Goal: Use online tool/utility: Utilize a website feature to perform a specific function

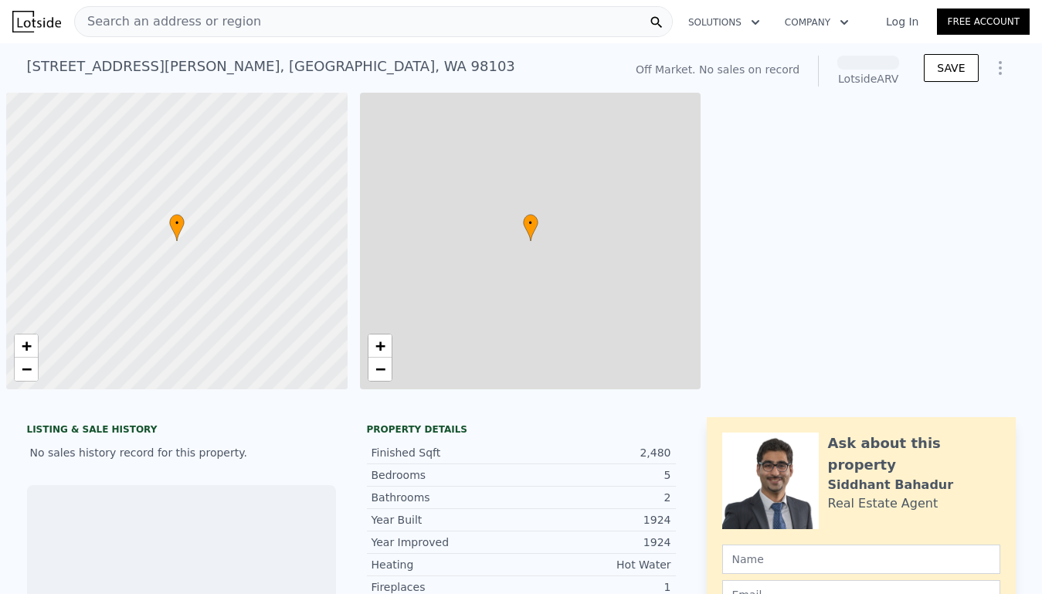
scroll to position [0, 6]
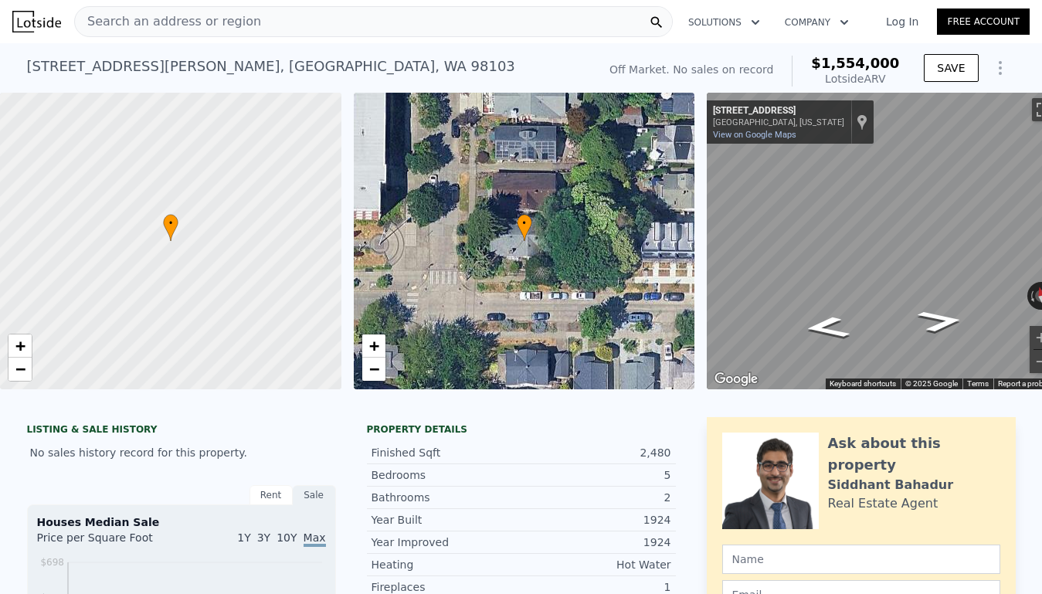
click at [1000, 71] on icon "Show Options" at bounding box center [1000, 68] width 19 height 19
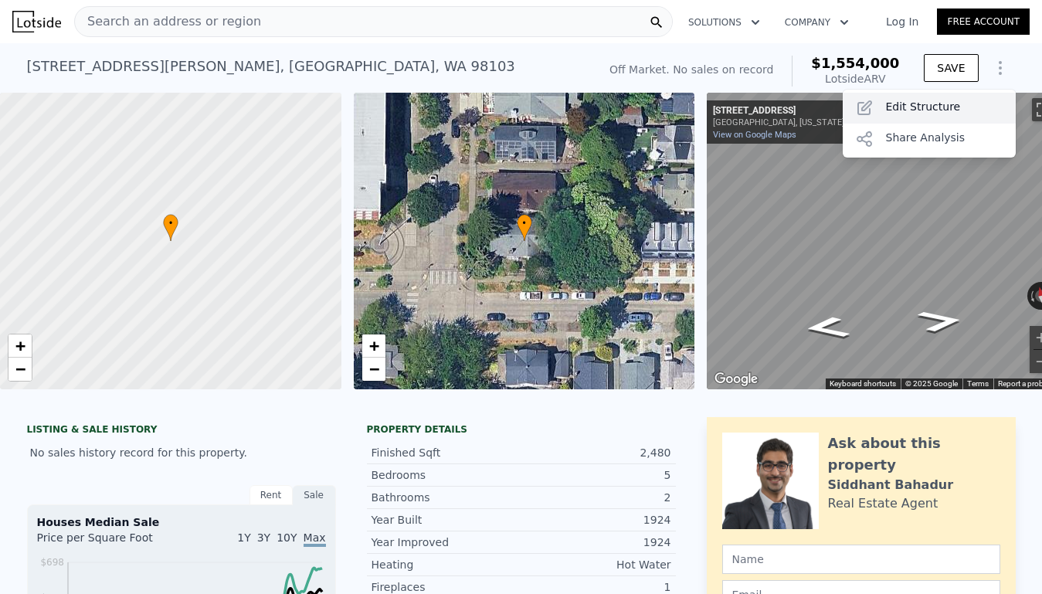
click at [951, 105] on div "Edit Structure" at bounding box center [928, 108] width 173 height 31
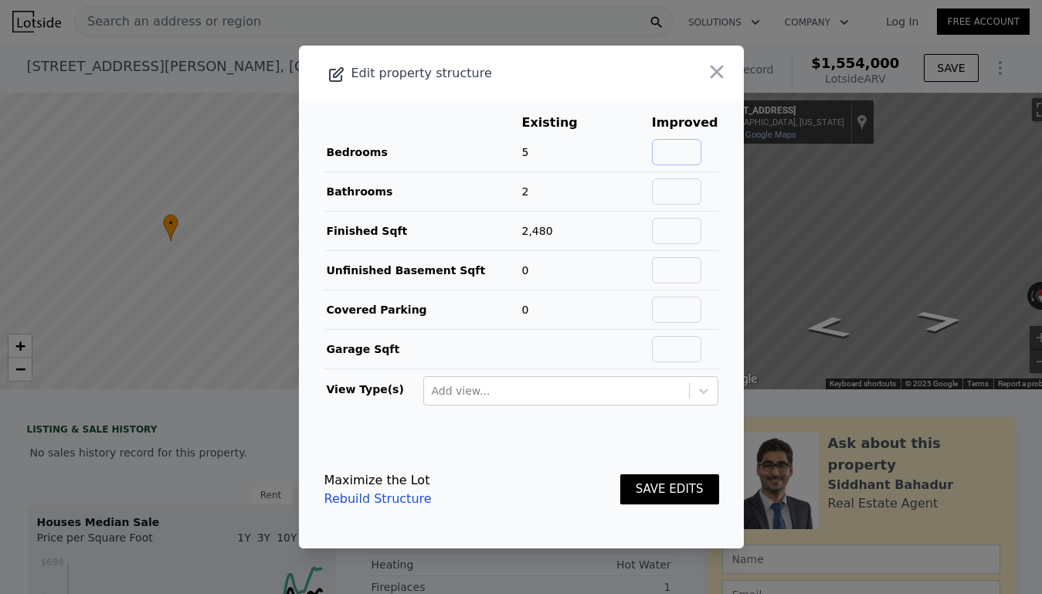
click at [696, 154] on input "text" at bounding box center [676, 152] width 49 height 26
type input "5"
type input "4"
click at [700, 149] on input "5" at bounding box center [676, 152] width 49 height 26
type input "6"
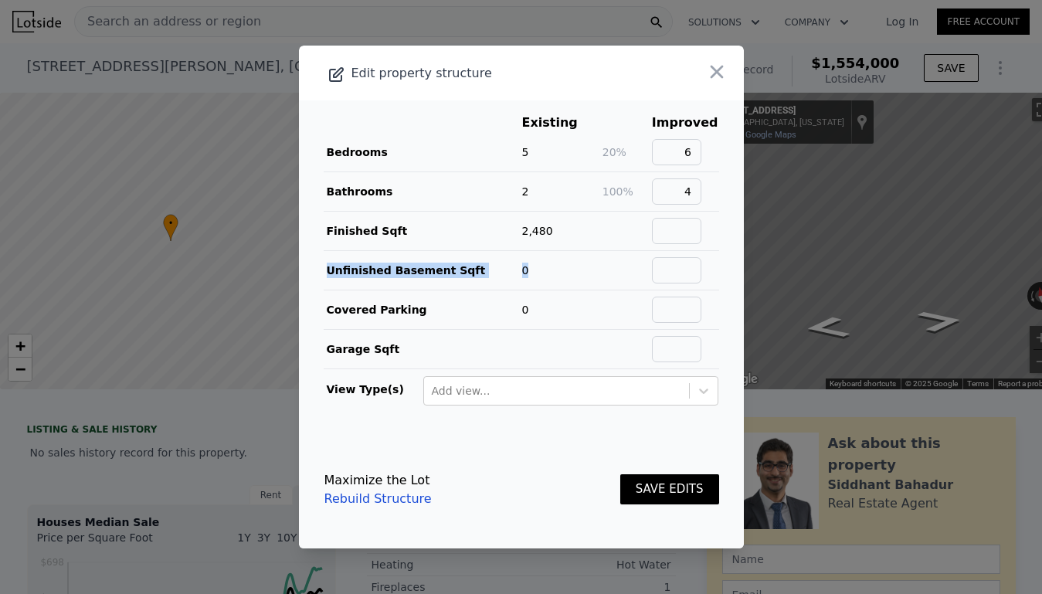
click at [689, 249] on tbody "Bedrooms 5 20% 6 Bathrooms 2 100% 4 Finished Sqft 2,480 Unfinished Basement Sqf…" at bounding box center [521, 251] width 395 height 236
click at [692, 232] on input "text" at bounding box center [676, 231] width 49 height 26
type input "4000"
click at [685, 477] on button "SAVE EDITS" at bounding box center [669, 489] width 99 height 30
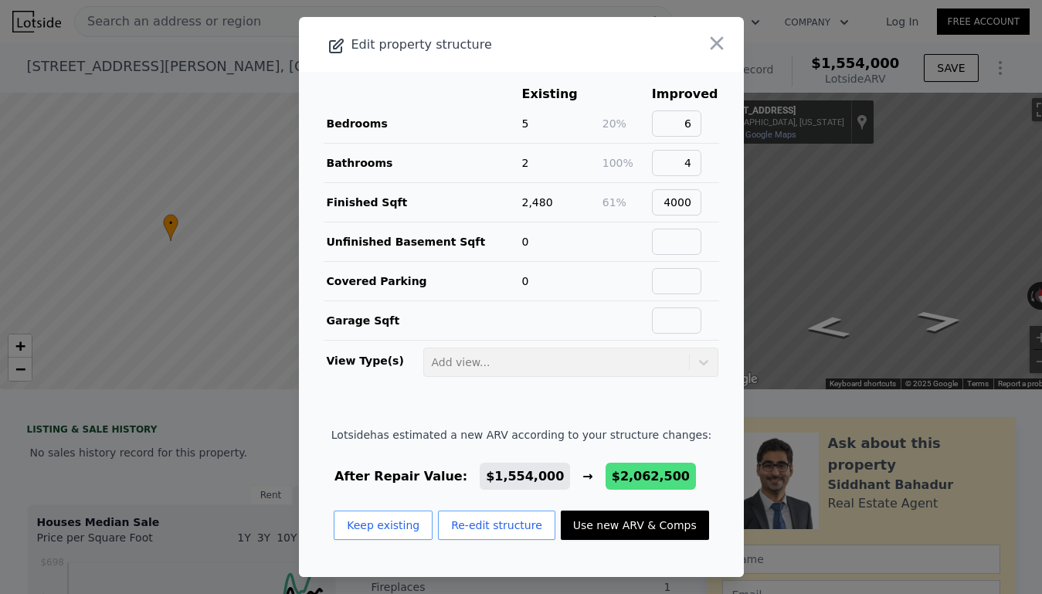
click at [646, 521] on button "Use new ARV & Comps" at bounding box center [635, 524] width 148 height 29
type input "4"
type input "6"
type input "2"
type input "3.5"
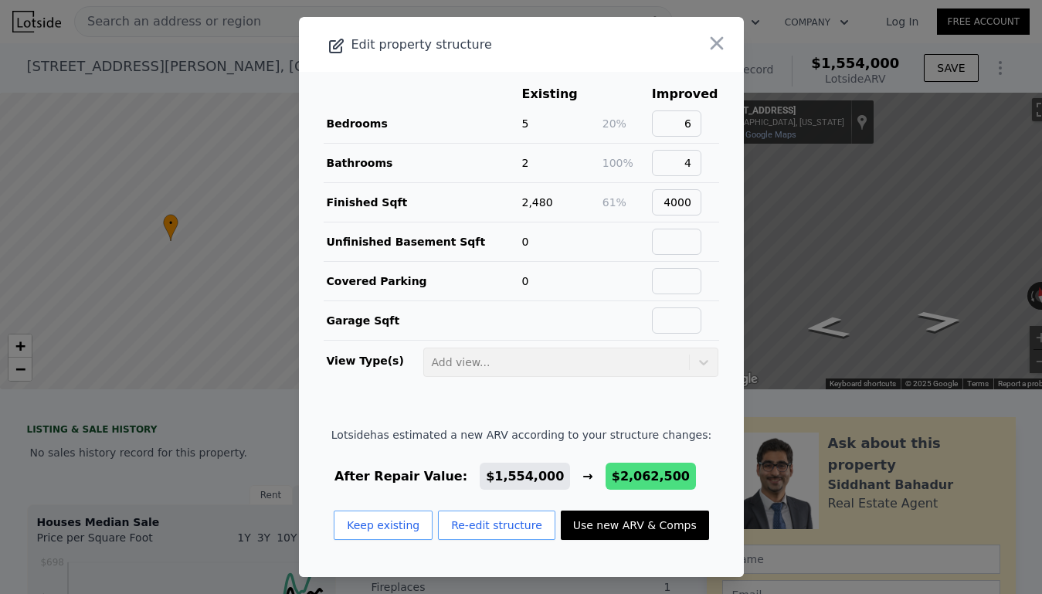
type input "2950"
type input "4709"
type input "3648"
type input "8094"
type input "$ 2,062,500"
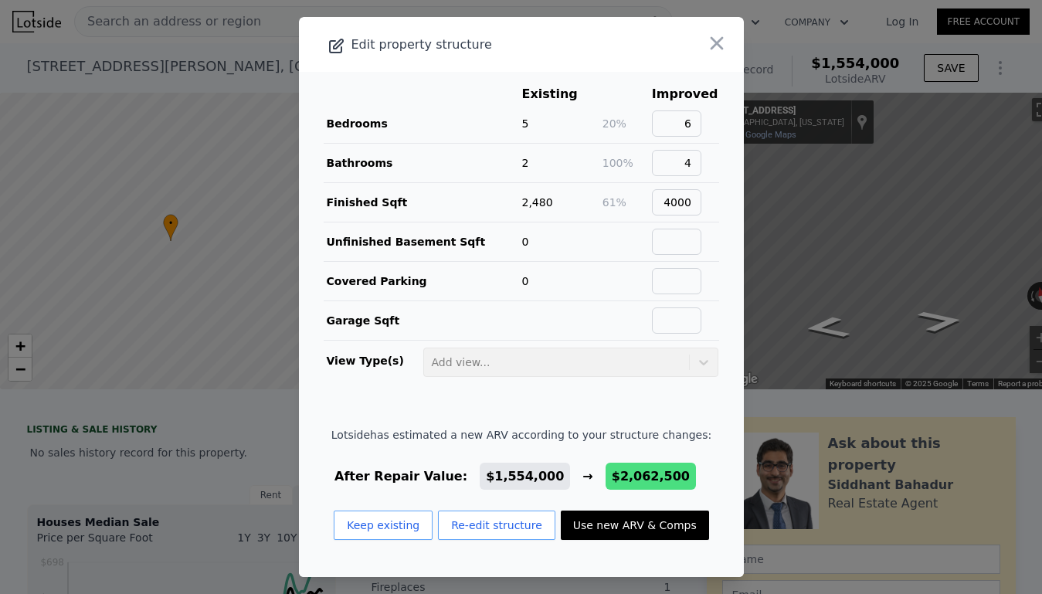
type input "$ 493,502"
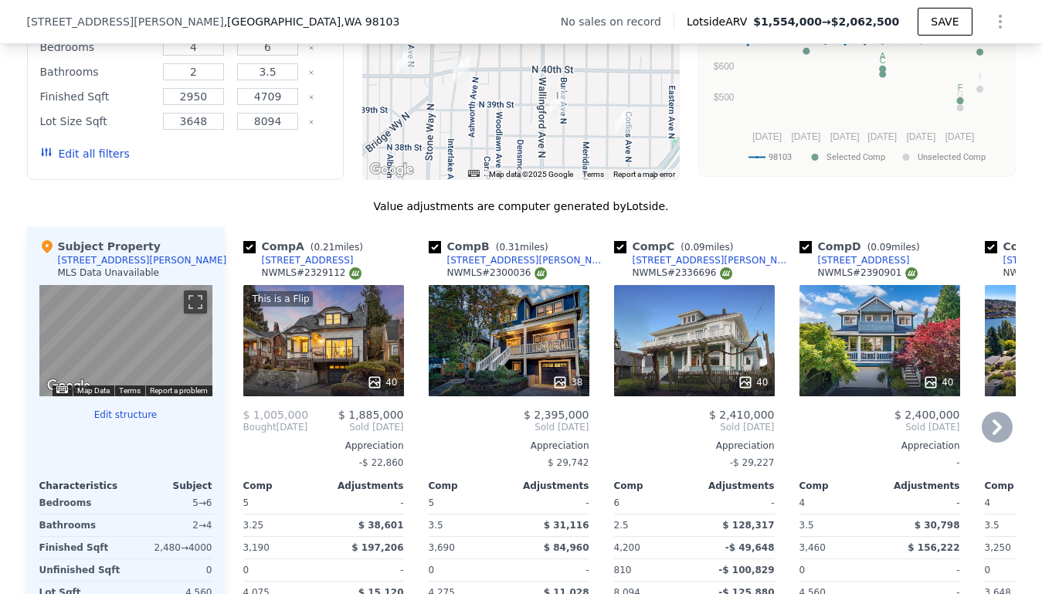
scroll to position [1387, 0]
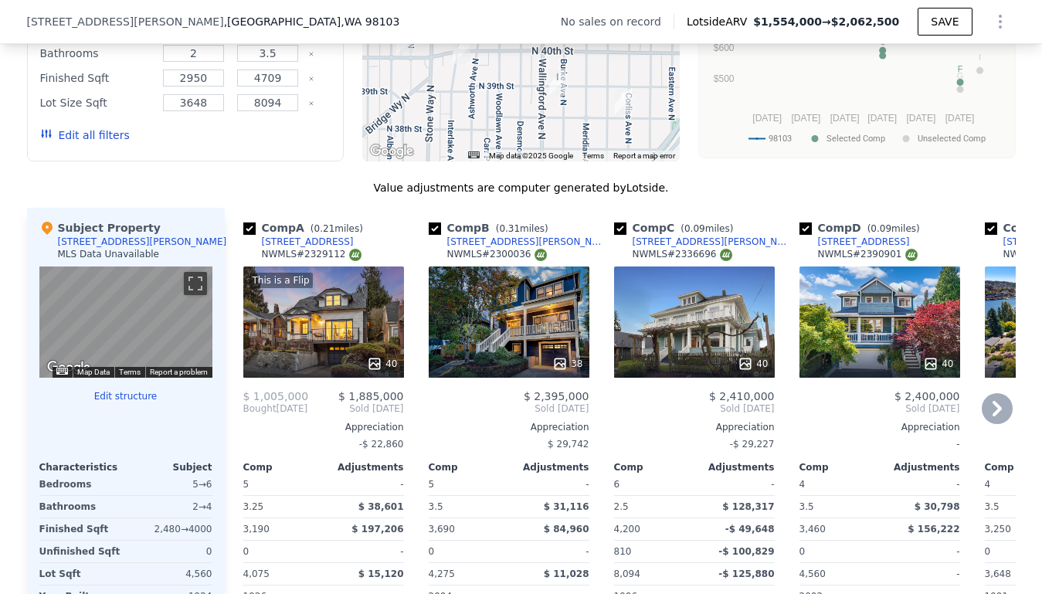
click at [857, 334] on div "40" at bounding box center [879, 321] width 161 height 111
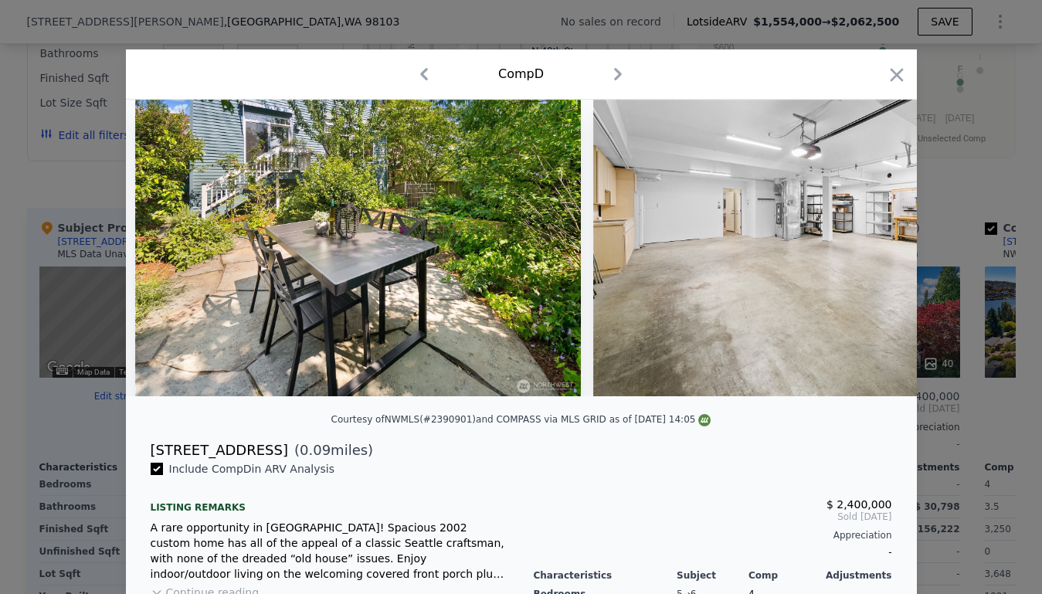
scroll to position [0, 13668]
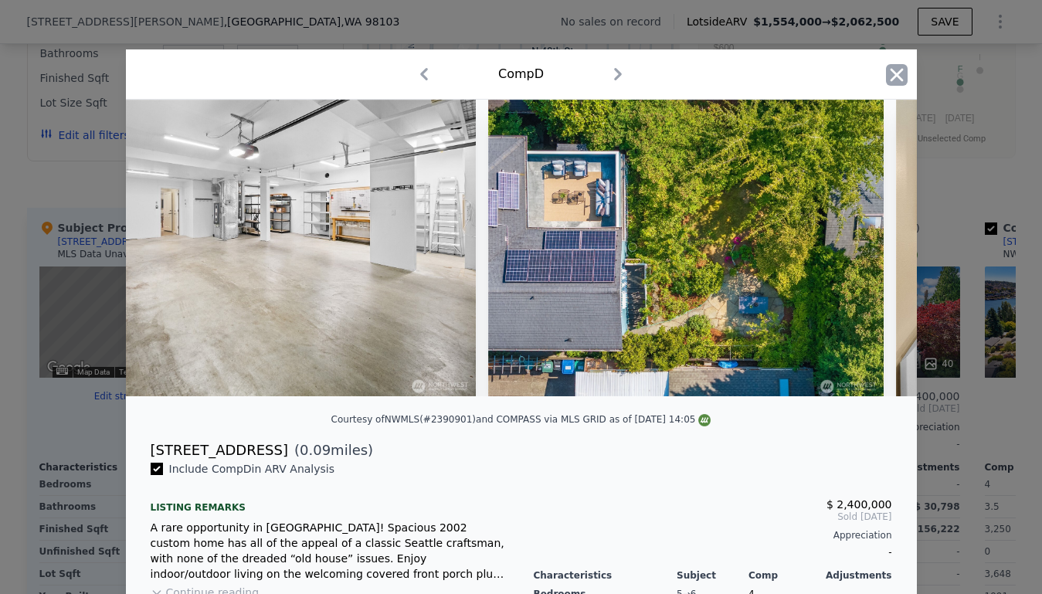
click at [897, 78] on icon "button" at bounding box center [897, 75] width 22 height 22
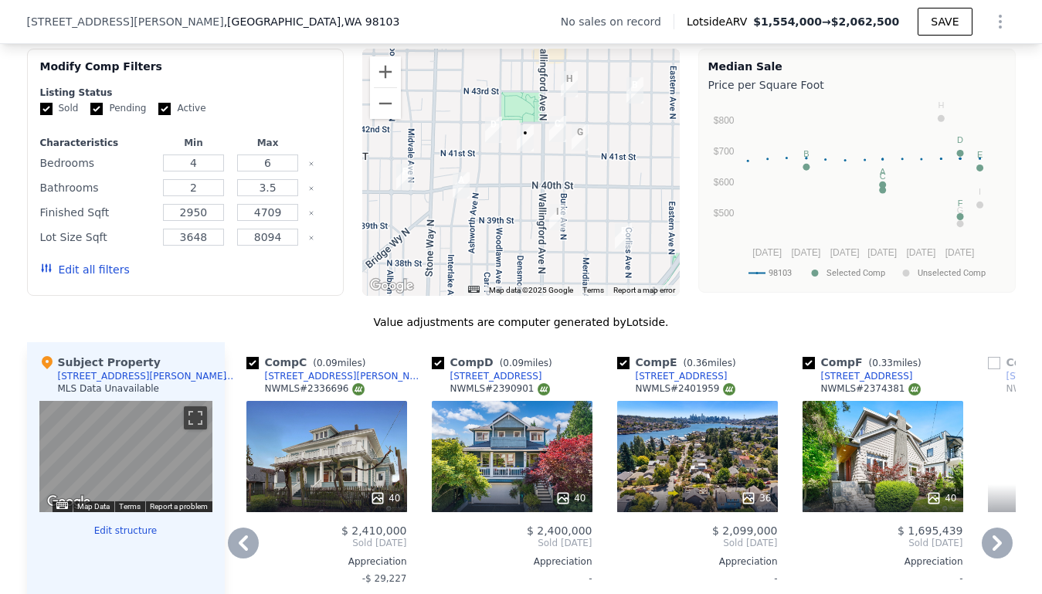
scroll to position [1229, 0]
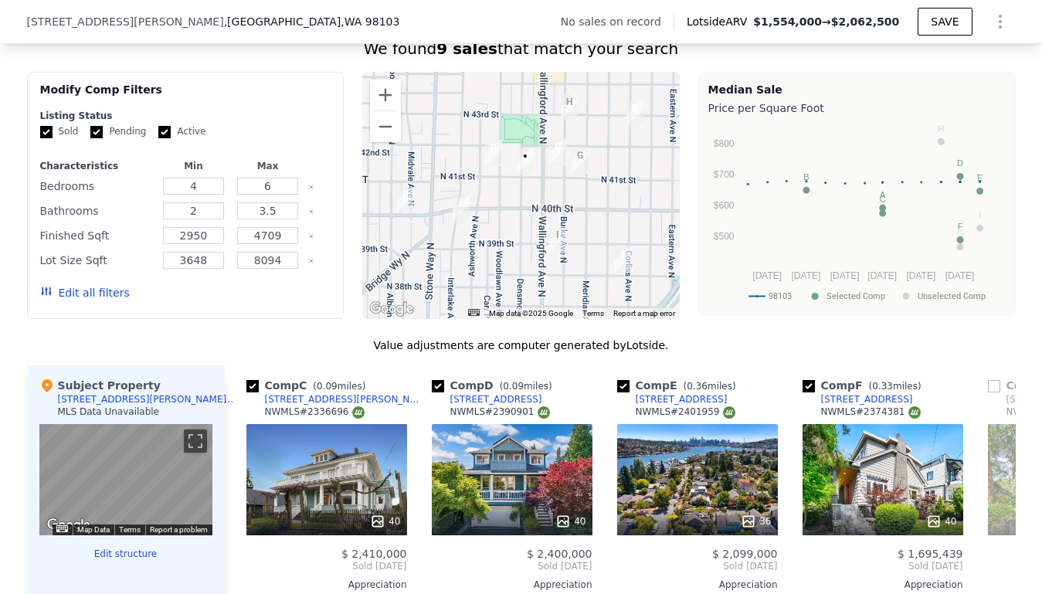
type input "3"
type input "5"
type input "1.5"
type input "3.75"
type input "1780"
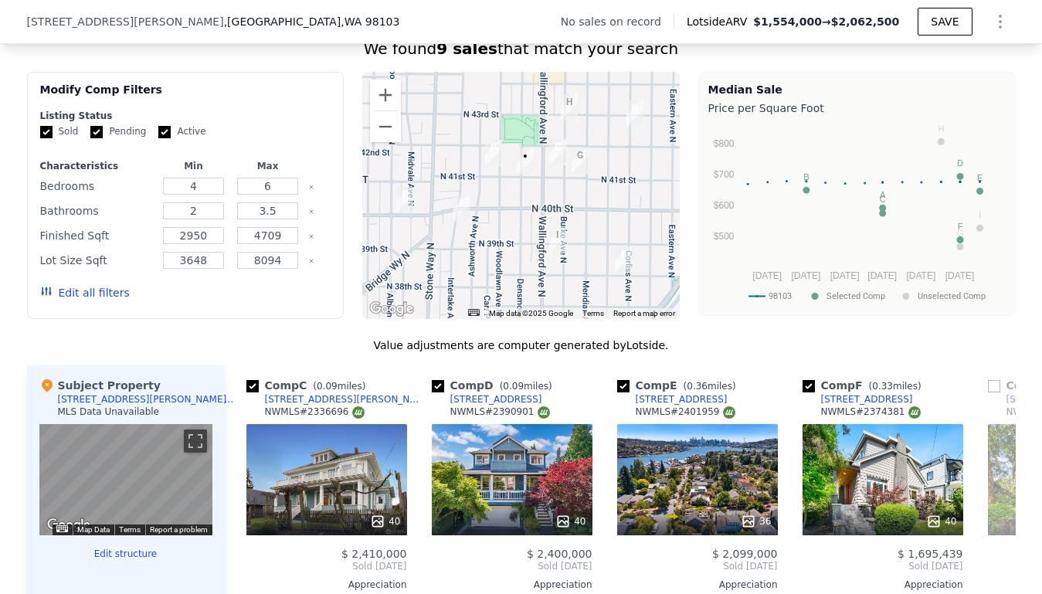
type input "3190"
type input "3083"
type input "5700"
type input "$ 1,554,000"
type input "$ 30,003"
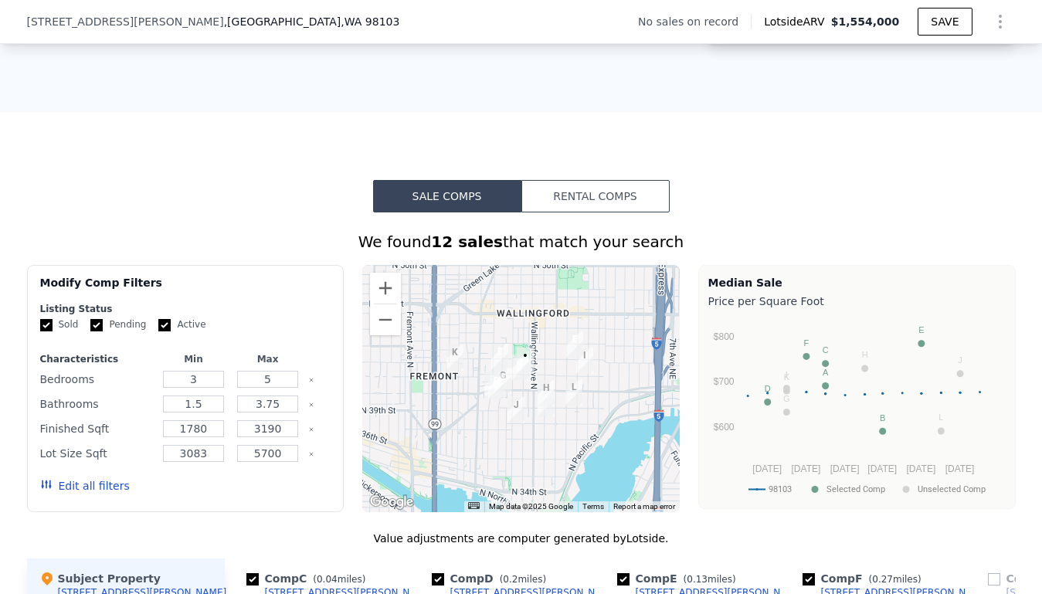
scroll to position [784, 0]
